Goal: Transaction & Acquisition: Purchase product/service

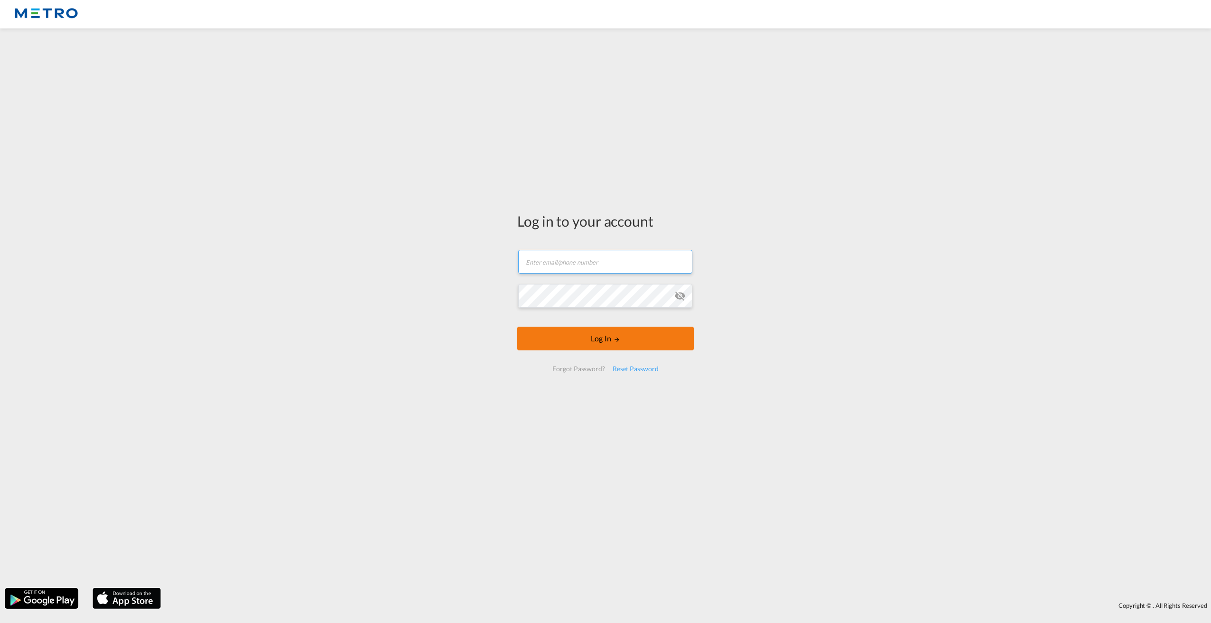
type input "[PERSON_NAME][EMAIL_ADDRESS][PERSON_NAME][DOMAIN_NAME]"
click at [597, 346] on button "Log In" at bounding box center [605, 339] width 176 height 24
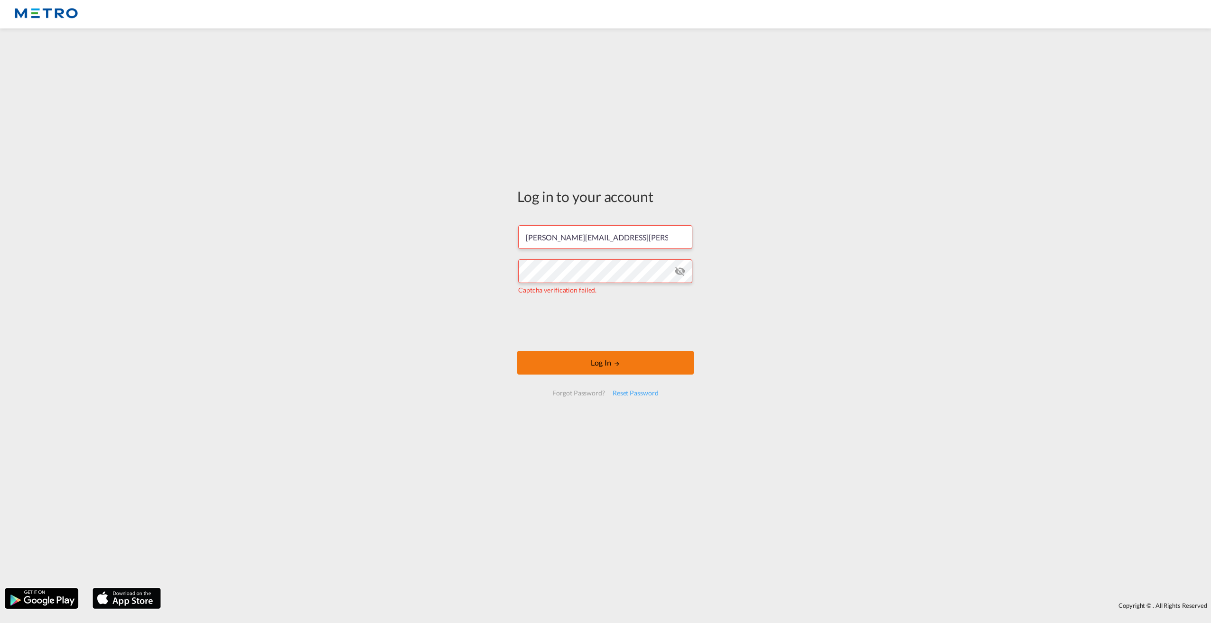
click at [594, 369] on button "Log In" at bounding box center [605, 363] width 176 height 24
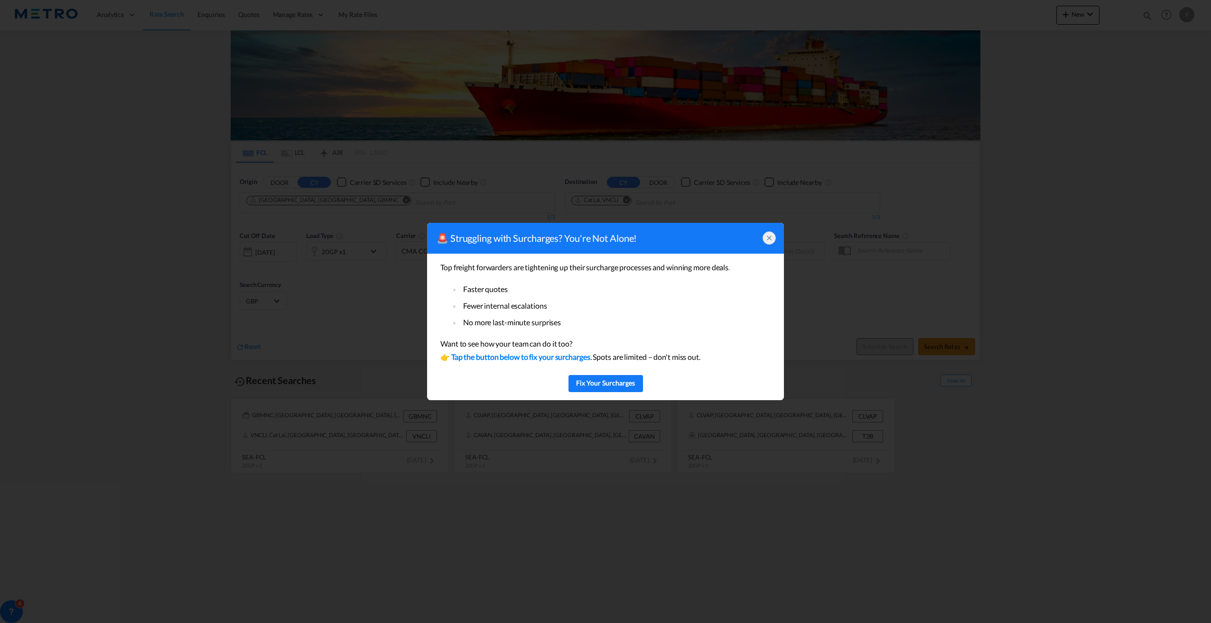
click at [769, 239] on icon at bounding box center [769, 238] width 8 height 8
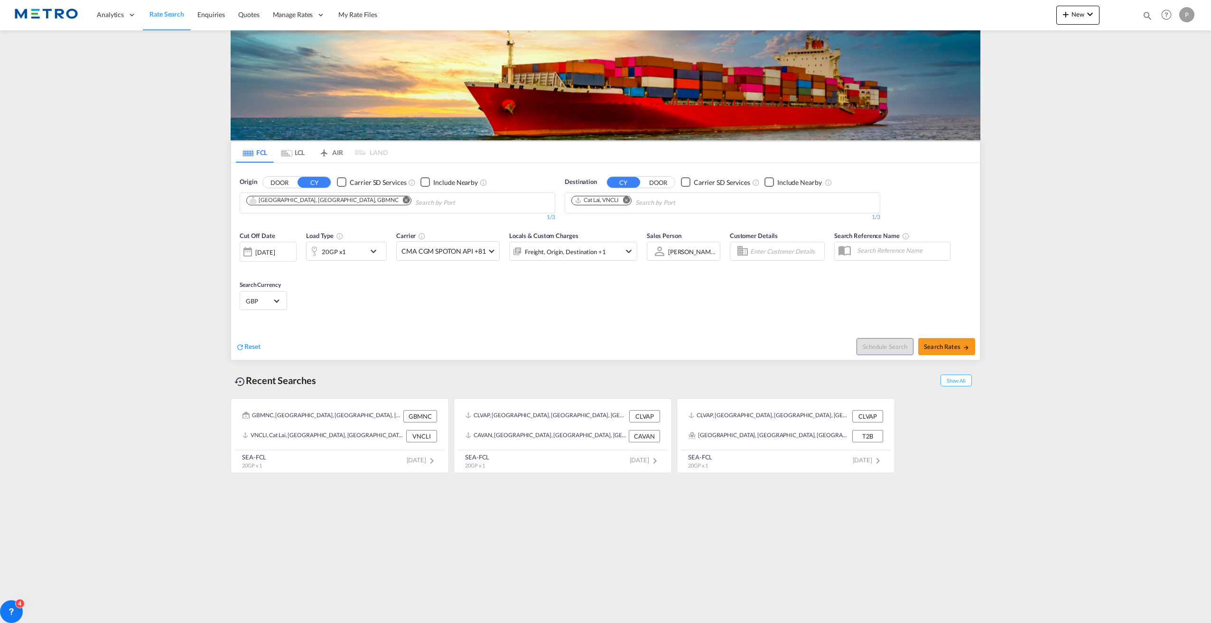
click at [271, 178] on button "DOOR" at bounding box center [279, 182] width 33 height 11
click at [320, 206] on input "Chips input." at bounding box center [291, 202] width 90 height 15
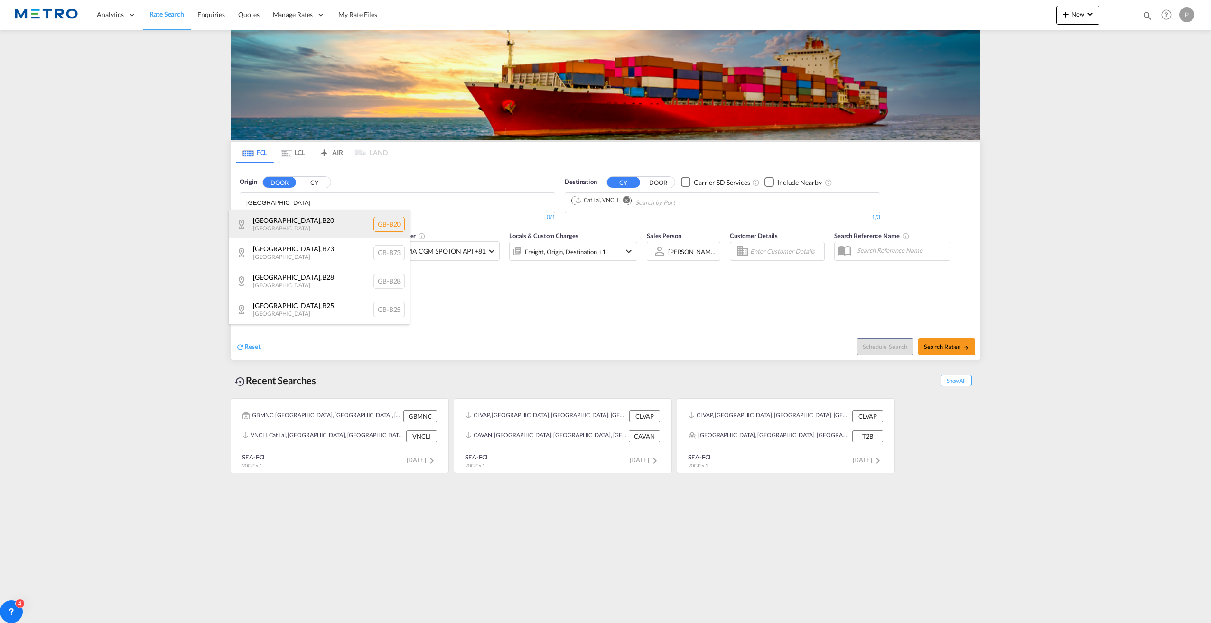
type input "[GEOGRAPHIC_DATA]"
click at [322, 230] on div "[GEOGRAPHIC_DATA] , B20 [GEOGRAPHIC_DATA] [GEOGRAPHIC_DATA]-B20" at bounding box center [319, 224] width 180 height 28
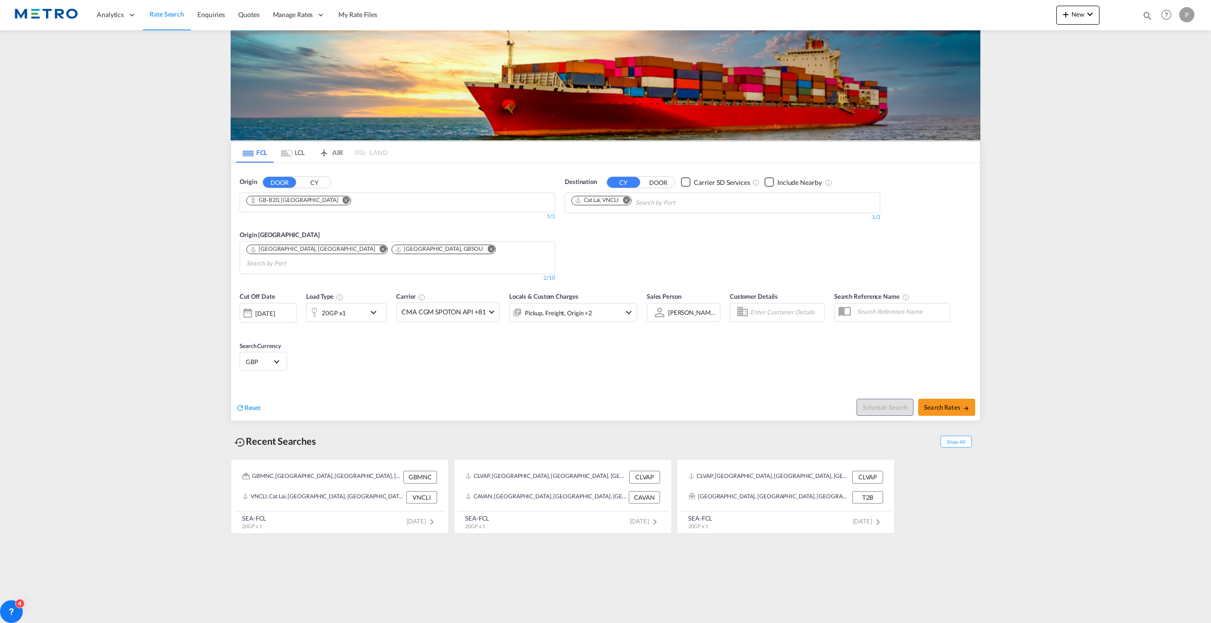
click at [628, 201] on md-icon "Remove" at bounding box center [626, 199] width 7 height 7
click at [629, 201] on body "Analytics Reports Dashboard Rate Search Enquiries Quotes" at bounding box center [605, 311] width 1211 height 623
type input "[GEOGRAPHIC_DATA]"
click at [641, 256] on div "Karachi [GEOGRAPHIC_DATA] PKKHI" at bounding box center [644, 258] width 180 height 28
click at [968, 399] on button "Search Rates" at bounding box center [946, 407] width 57 height 17
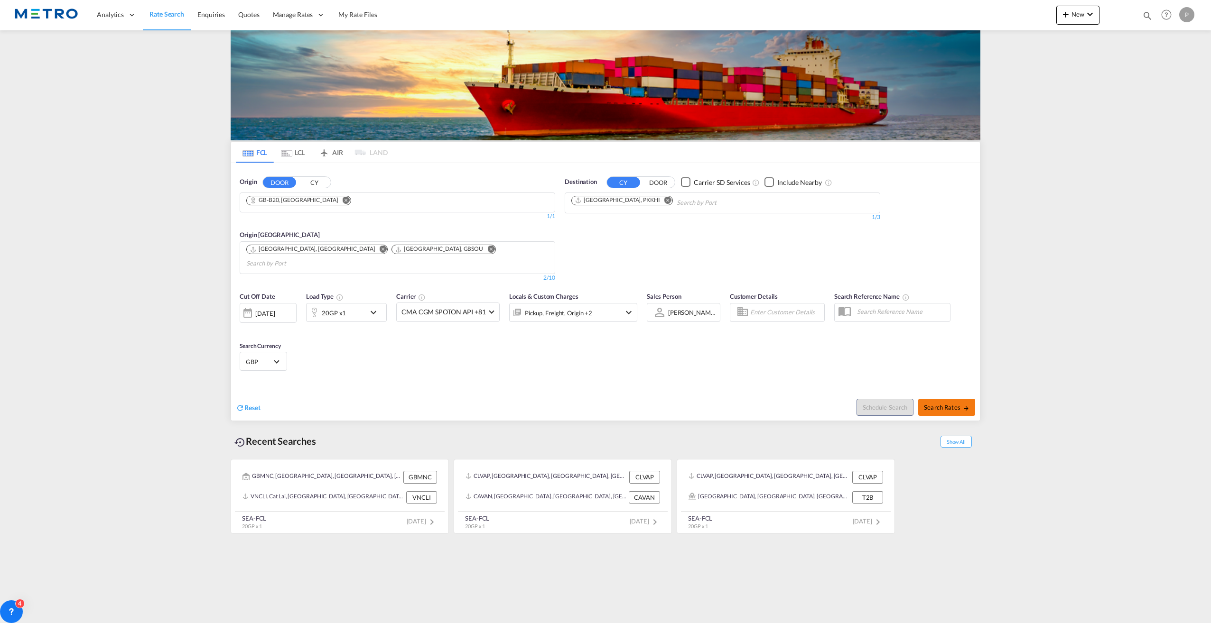
type input "B20 to PKKHI / [DATE]"
